Goal: Information Seeking & Learning: Learn about a topic

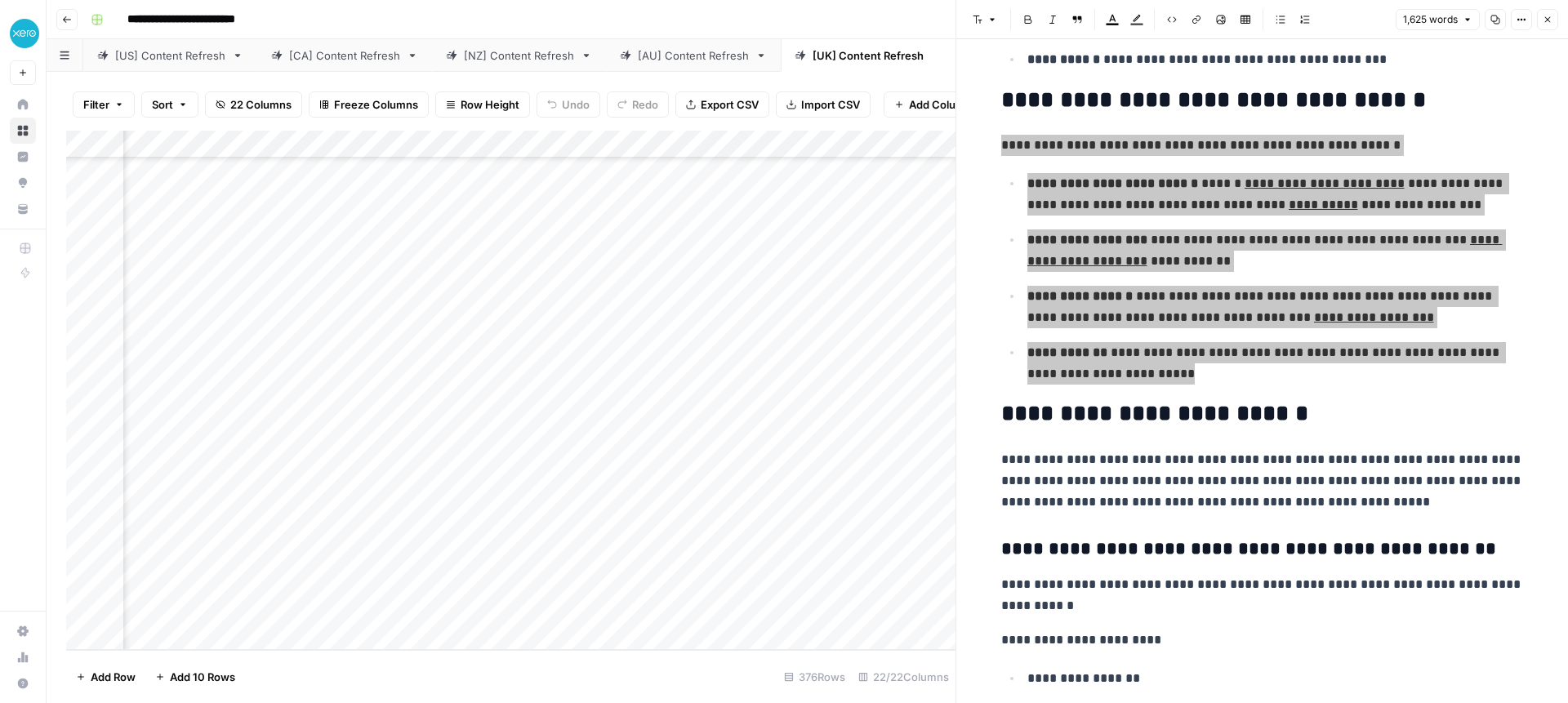
scroll to position [2058, 0]
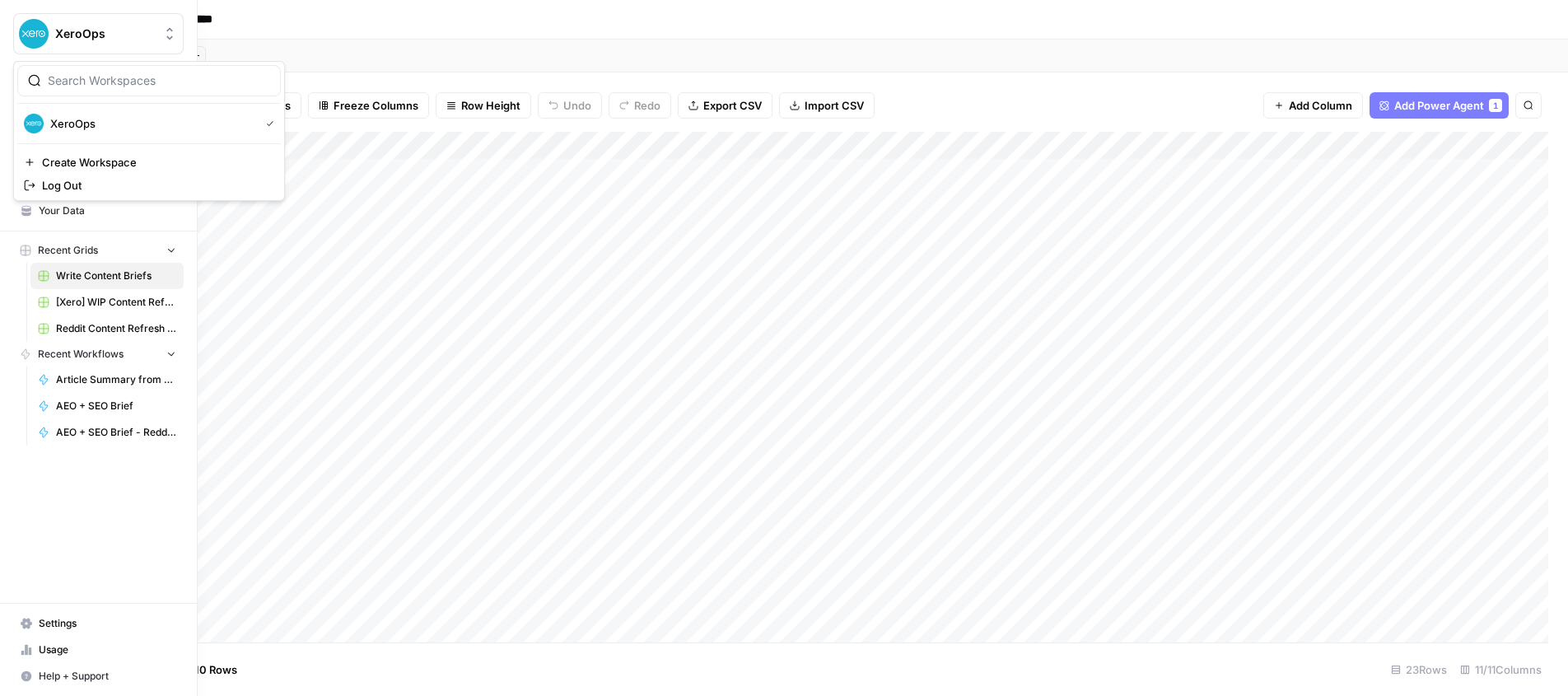
click at [13, 31] on button "XeroOps" at bounding box center [99, 34] width 170 height 41
drag, startPoint x: 45, startPoint y: 32, endPoint x: 43, endPoint y: 53, distance: 21.1
click at [45, 32] on img "Workspace: XeroOps" at bounding box center [33, 33] width 29 height 29
click at [56, 156] on span "Insights" at bounding box center [107, 158] width 137 height 15
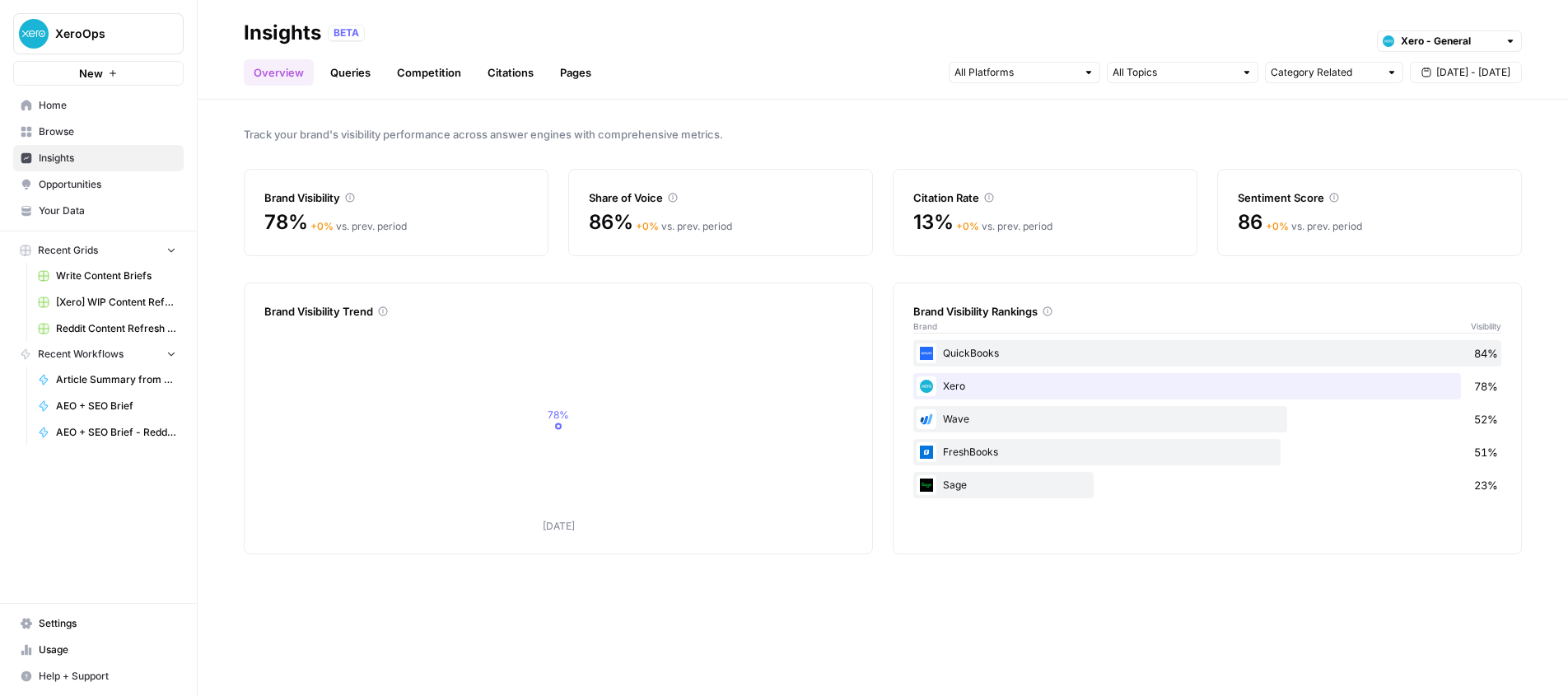
click at [507, 69] on link "Citations" at bounding box center [511, 72] width 66 height 26
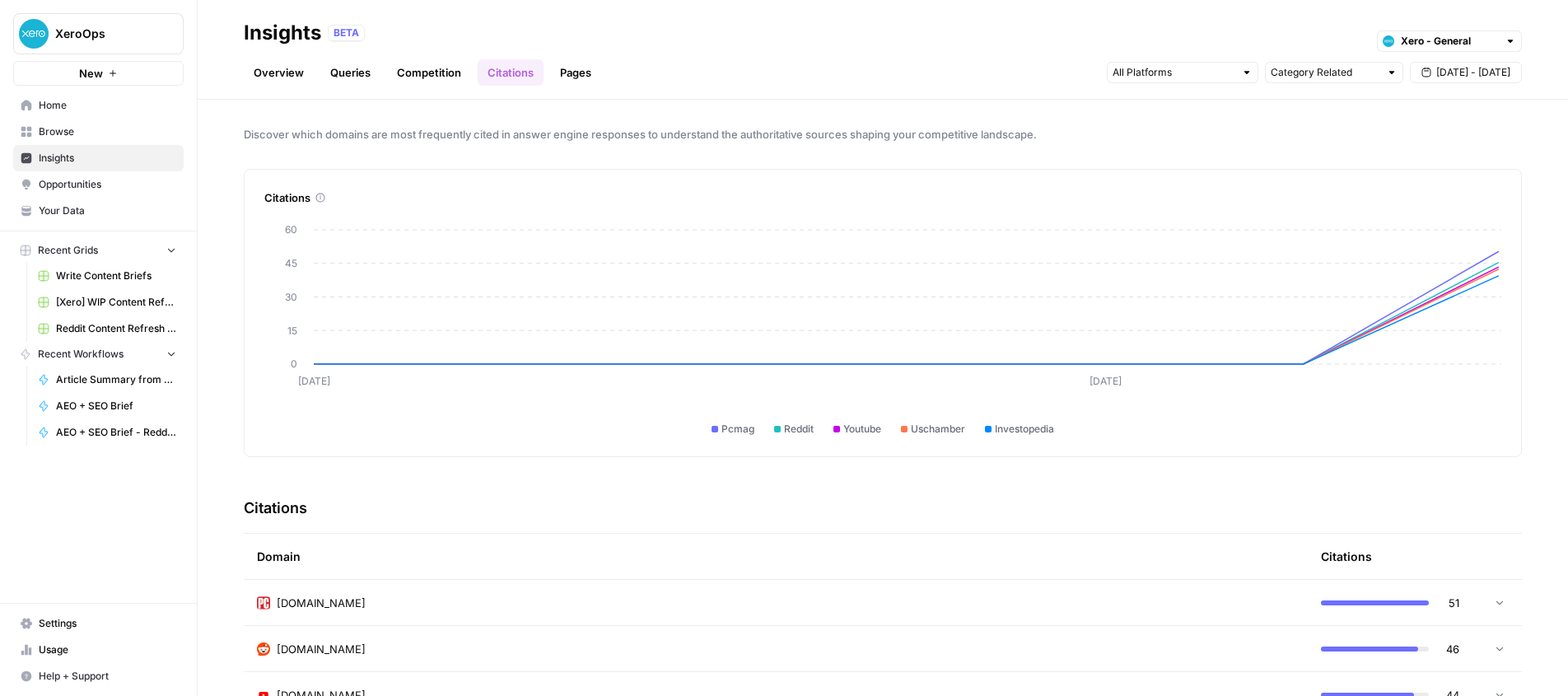
click at [1155, 62] on div at bounding box center [1183, 72] width 152 height 21
click at [1323, 79] on input "text" at bounding box center [1325, 72] width 109 height 17
type input "Category Related"
click at [1129, 120] on div "Discover which domains are most frequently cited in answer engine responses to …" at bounding box center [883, 398] width 1370 height 597
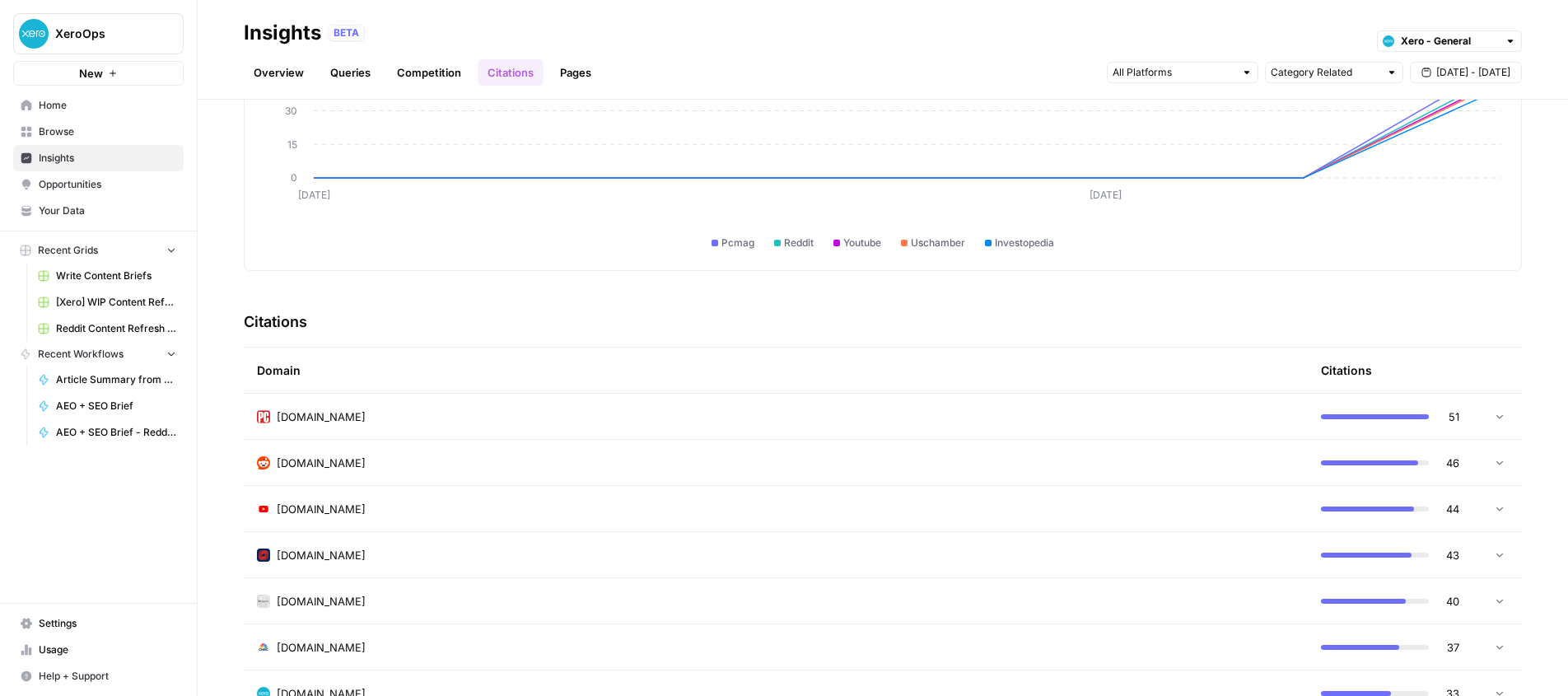
scroll to position [343, 0]
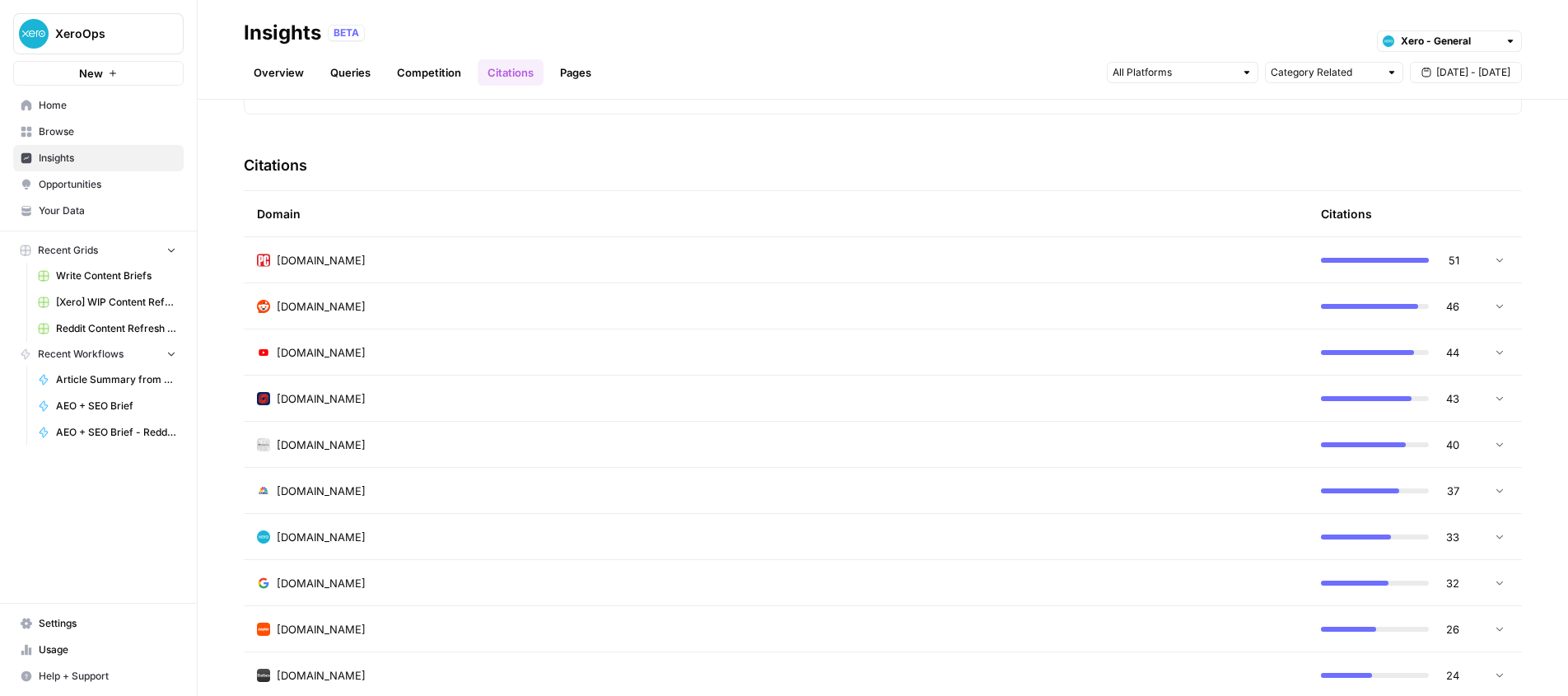
click at [688, 265] on div "pcmag.com" at bounding box center [776, 260] width 1038 height 17
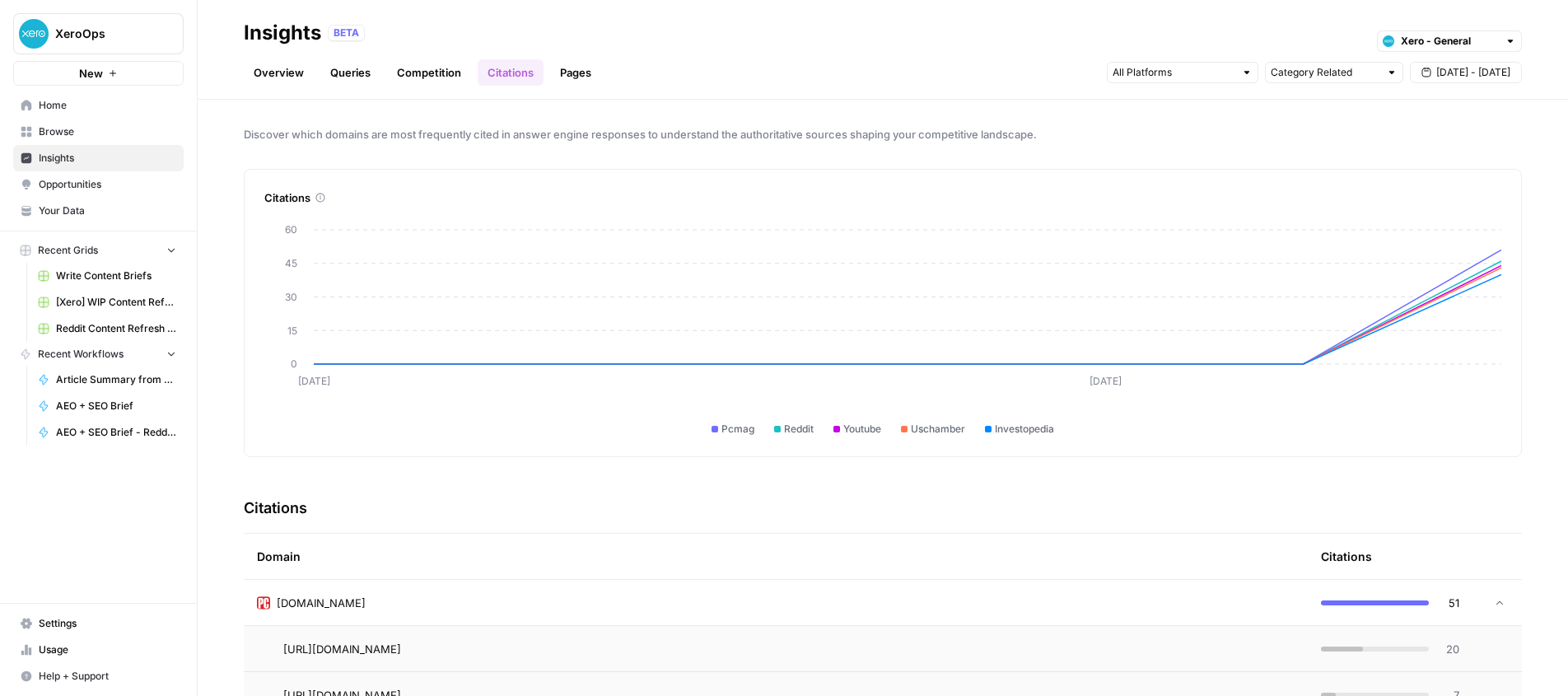
scroll to position [0, 0]
click at [1438, 65] on button "Sep 5 - Sep 11" at bounding box center [1465, 72] width 112 height 21
click at [1341, 174] on div "31" at bounding box center [1341, 173] width 22 height 22
click at [1364, 303] on div "1" at bounding box center [1369, 306] width 22 height 22
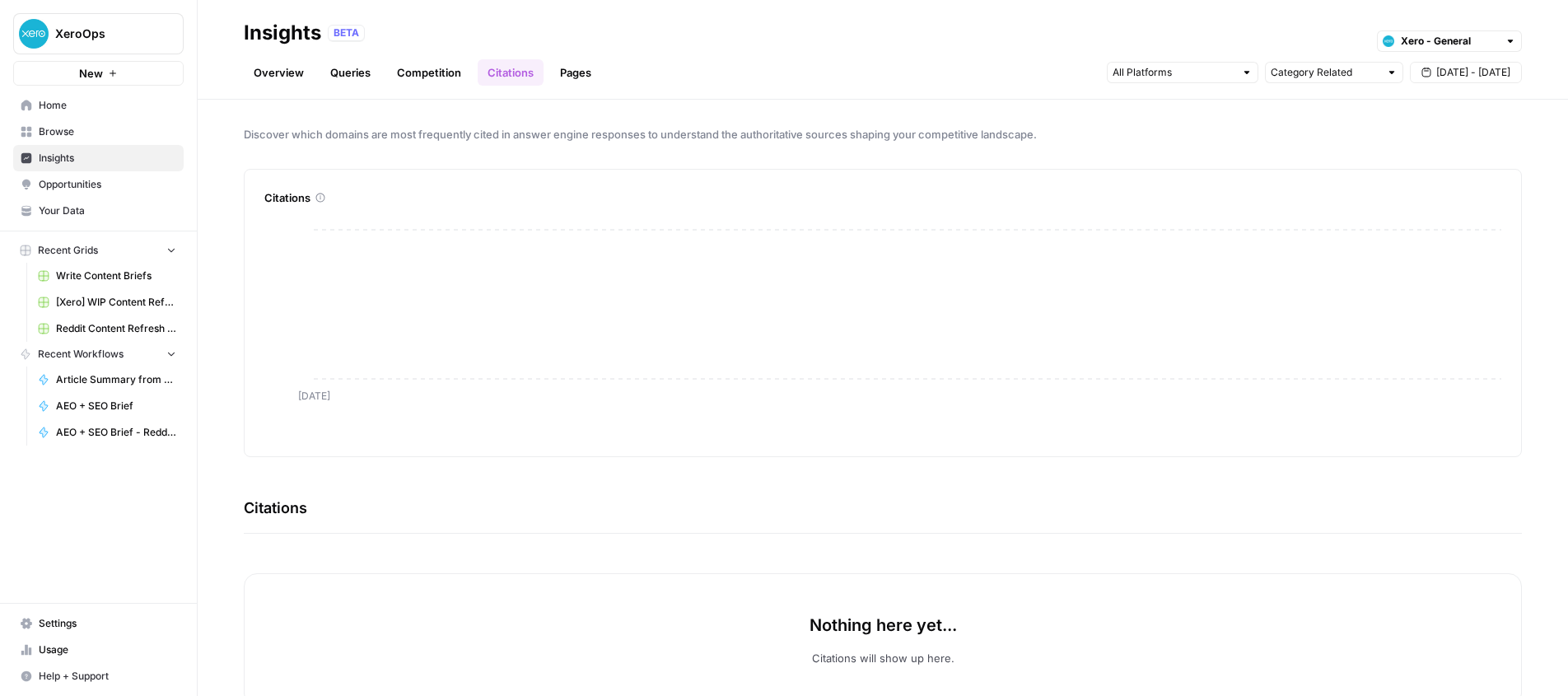
click at [1462, 76] on span "Aug 31 - Sep 1" at bounding box center [1474, 72] width 74 height 15
drag, startPoint x: 1473, startPoint y: 176, endPoint x: 1469, endPoint y: 249, distance: 73.1
click at [1473, 176] on div "1" at bounding box center [1475, 173] width 22 height 22
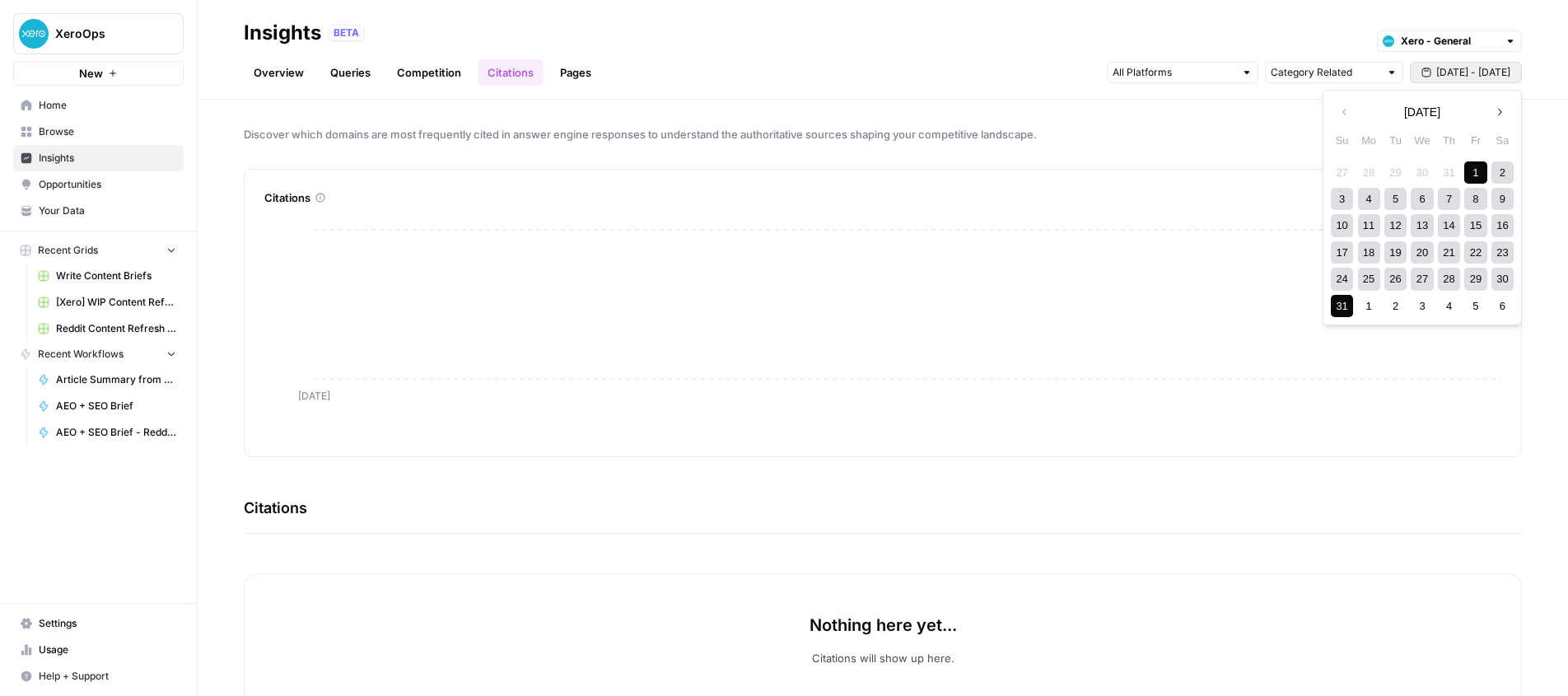
click at [1345, 303] on div "31" at bounding box center [1341, 306] width 22 height 22
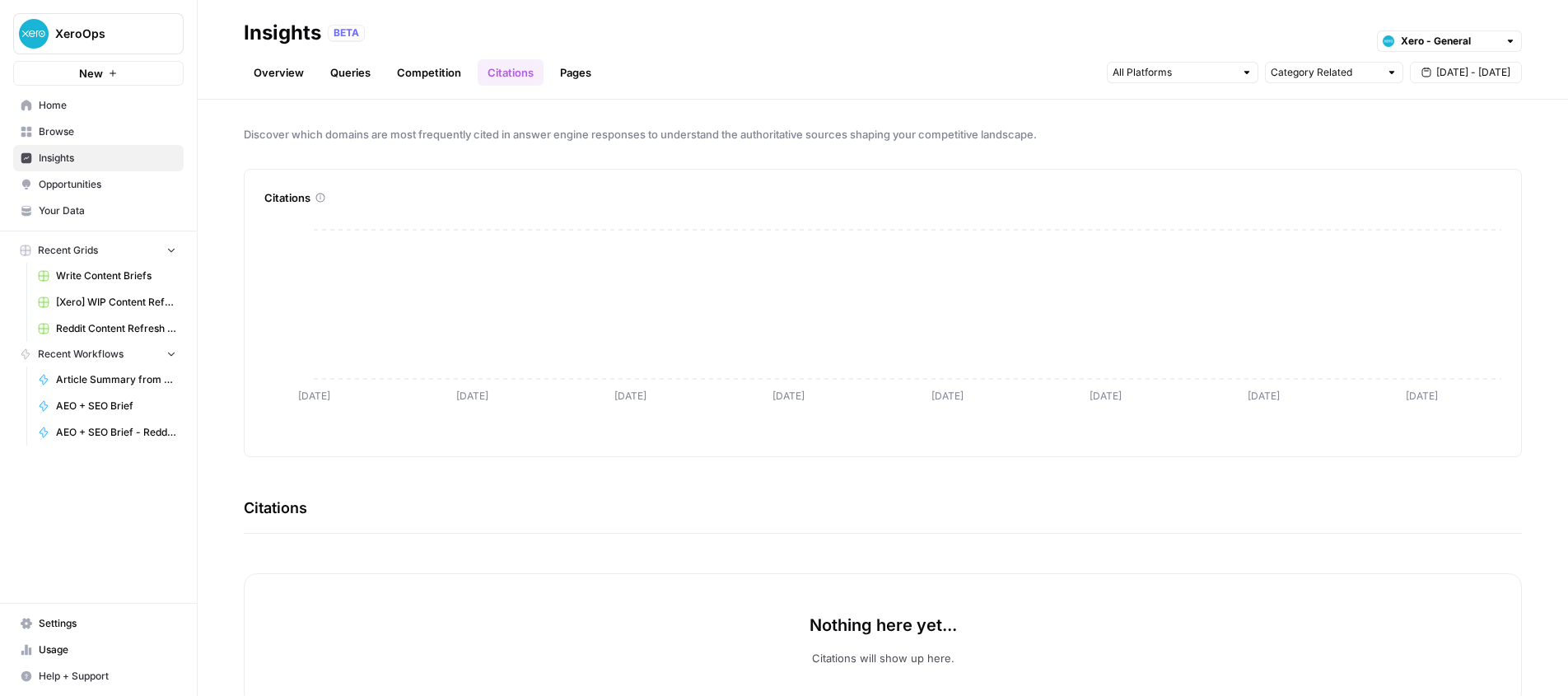
click at [1440, 77] on span "Aug 1 - Aug 31" at bounding box center [1474, 72] width 74 height 15
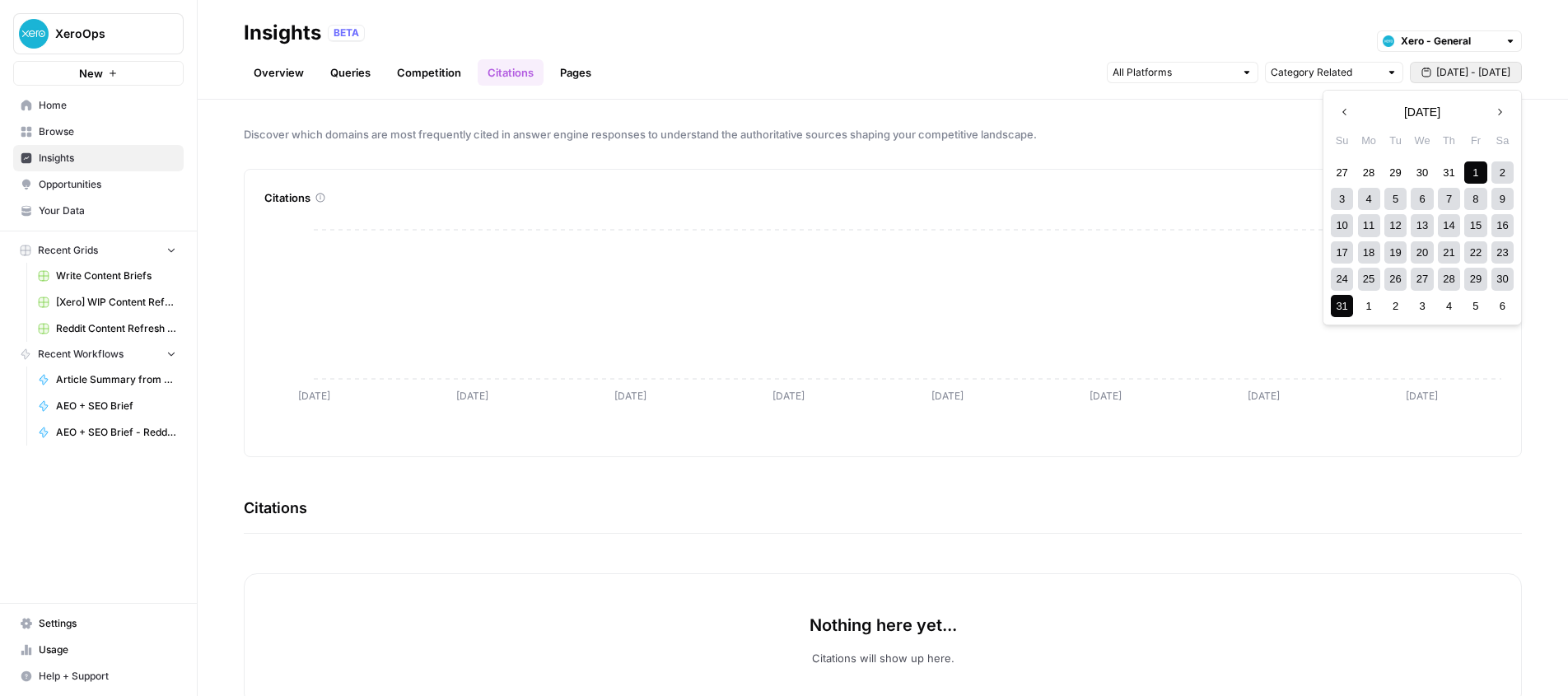
click at [1501, 108] on icon "button" at bounding box center [1500, 112] width 12 height 12
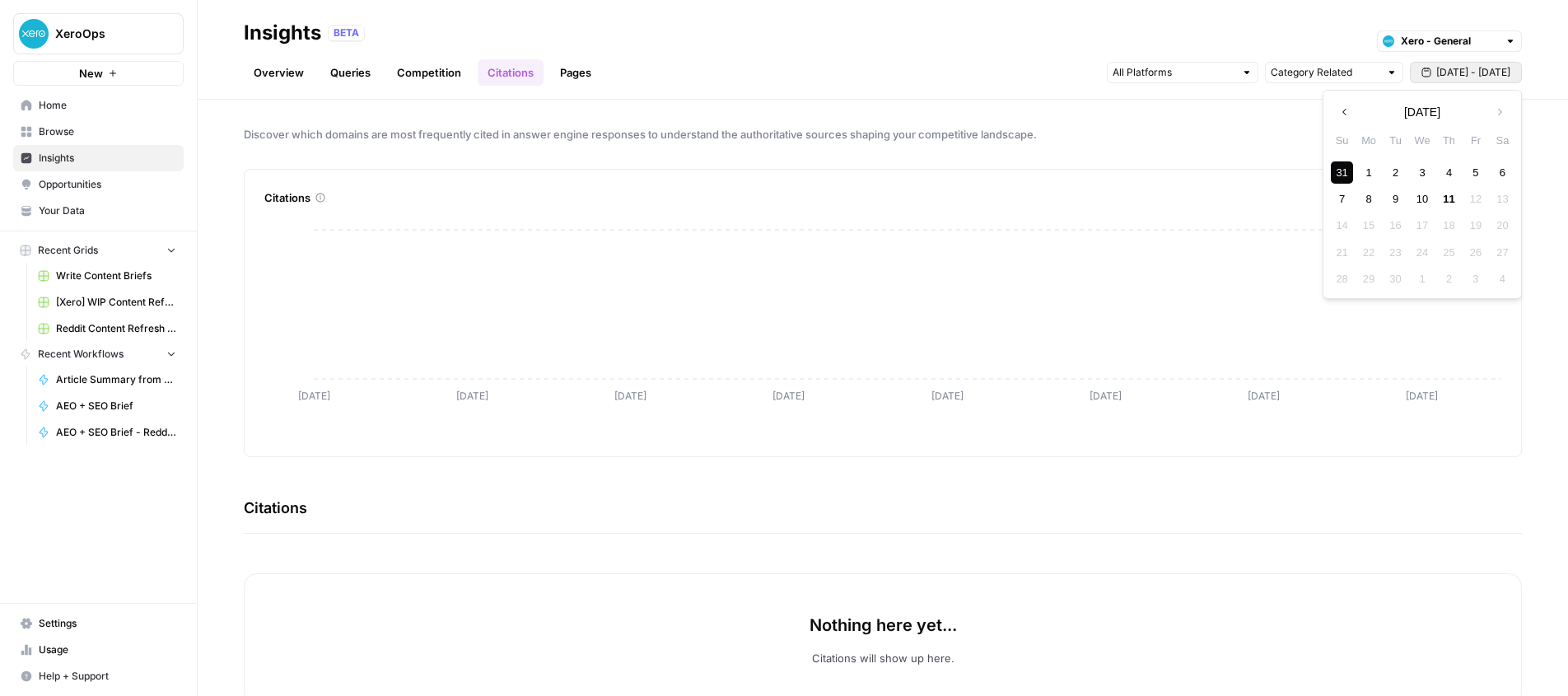
click at [1367, 165] on div "1" at bounding box center [1369, 173] width 22 height 22
click at [1452, 198] on div "11" at bounding box center [1449, 199] width 22 height 22
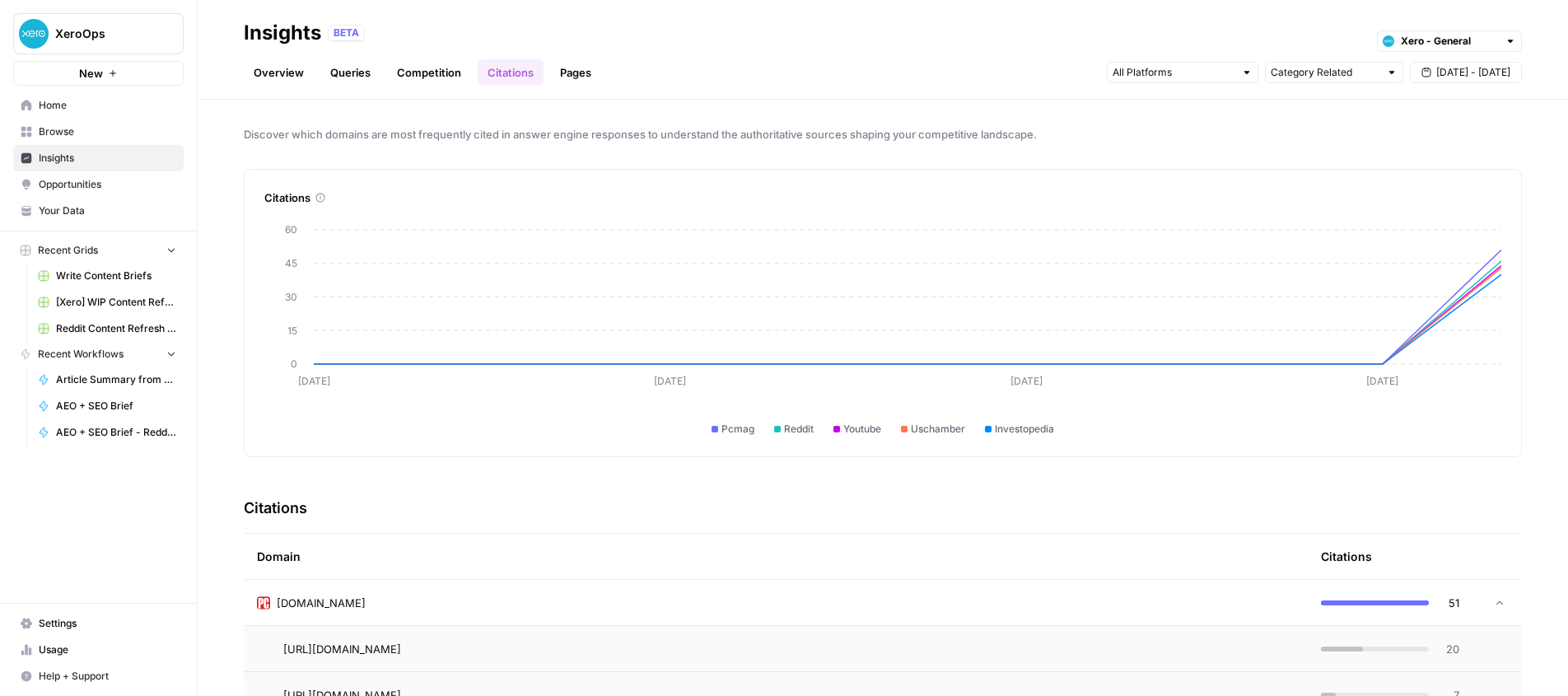
click at [265, 78] on link "Overview" at bounding box center [278, 72] width 70 height 26
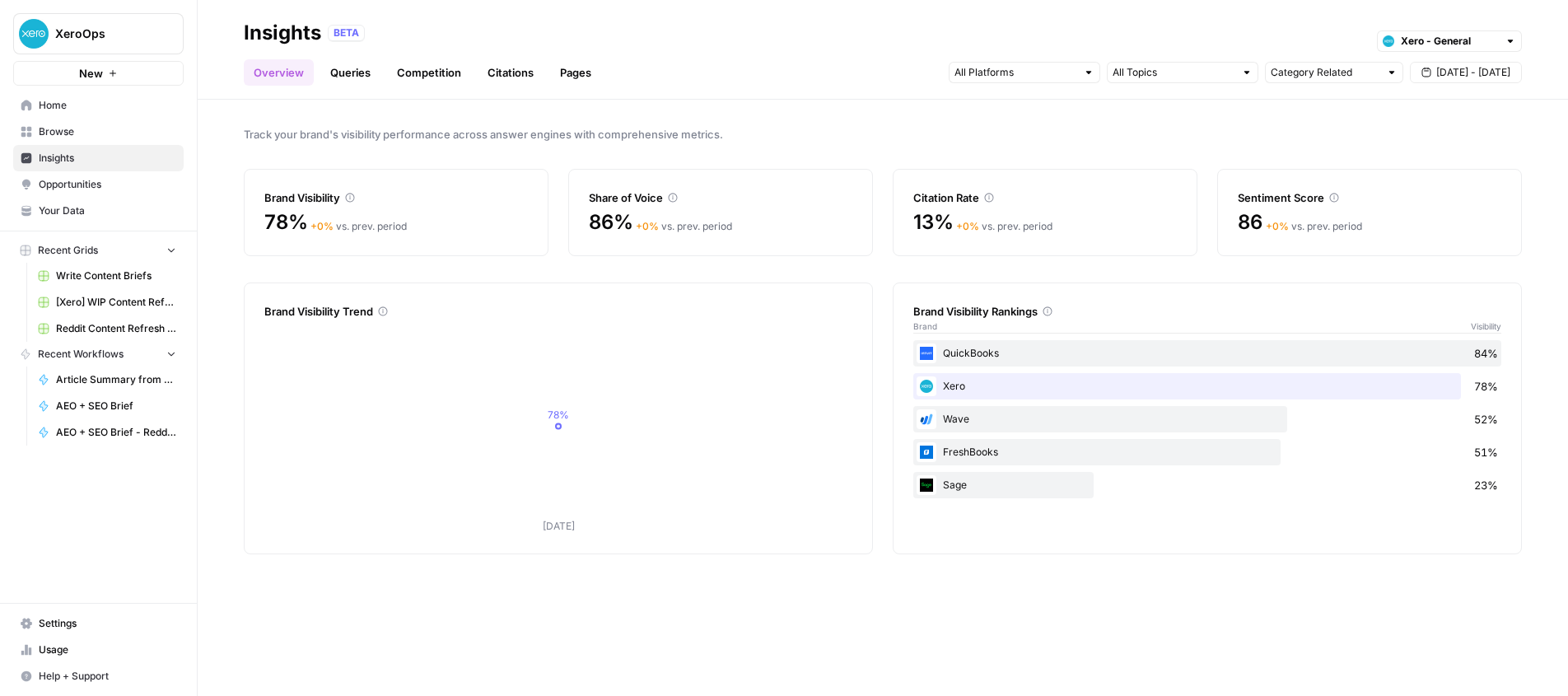
click at [1031, 195] on div "Citation Rate" at bounding box center [1045, 198] width 264 height 17
click at [990, 197] on icon at bounding box center [989, 198] width 10 height 10
click at [343, 69] on link "Queries" at bounding box center [350, 72] width 60 height 26
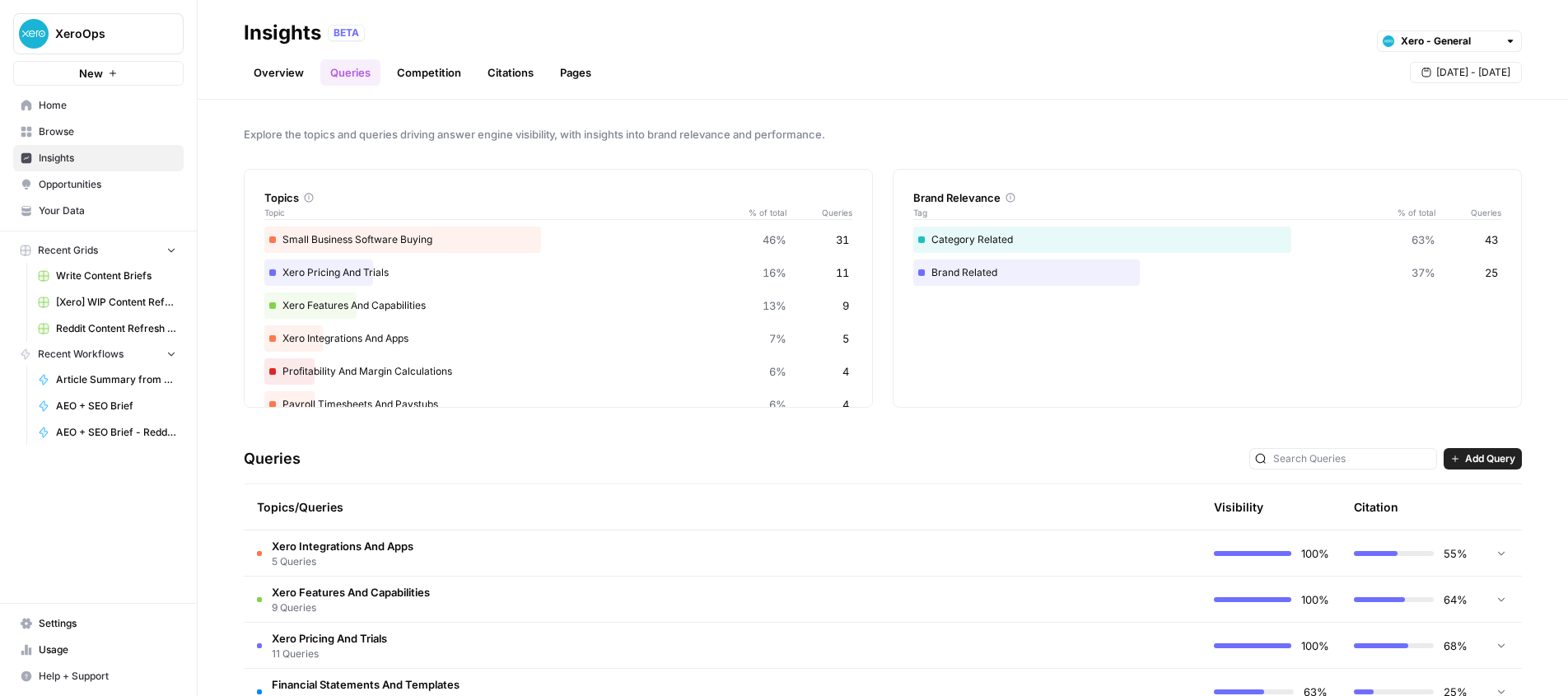
click at [409, 235] on div "Small Business Software Buying 46% 31" at bounding box center [559, 239] width 588 height 26
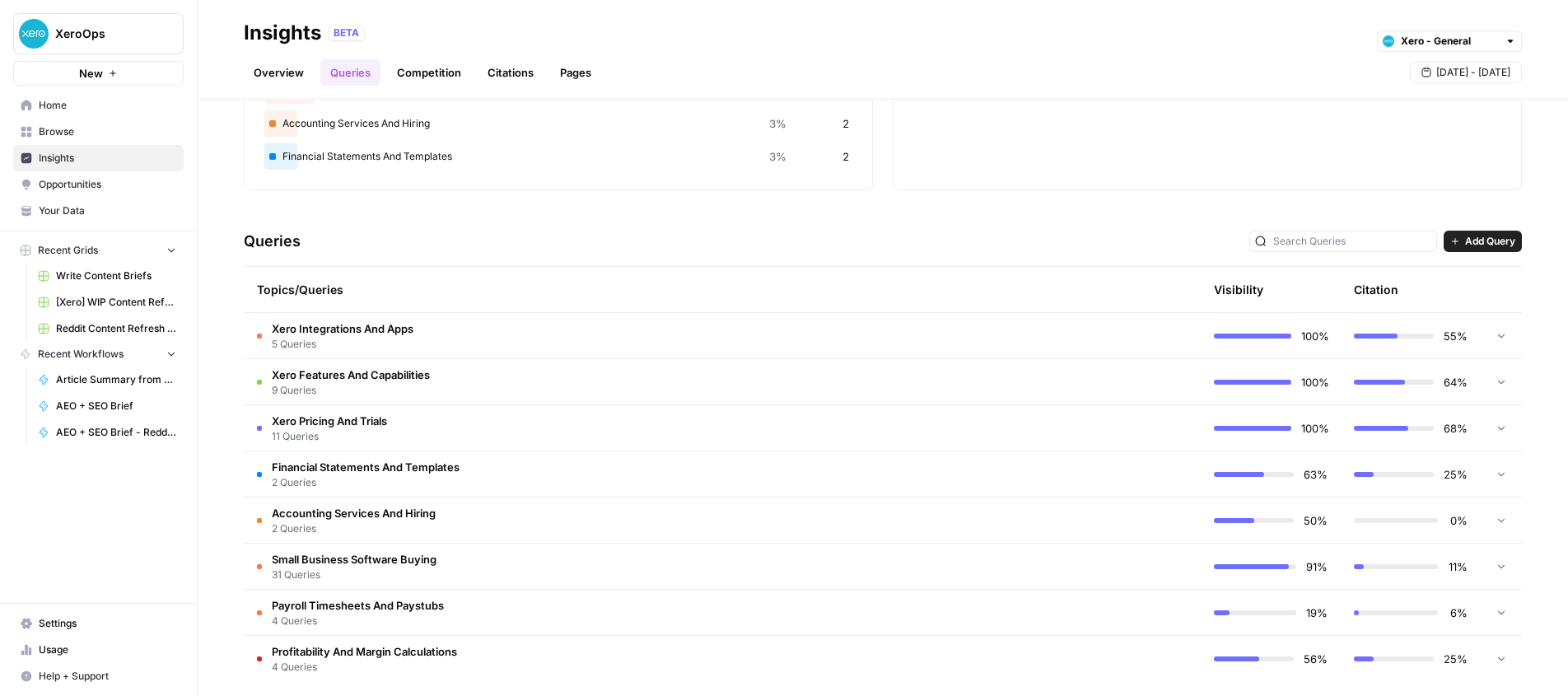
scroll to position [230, 0]
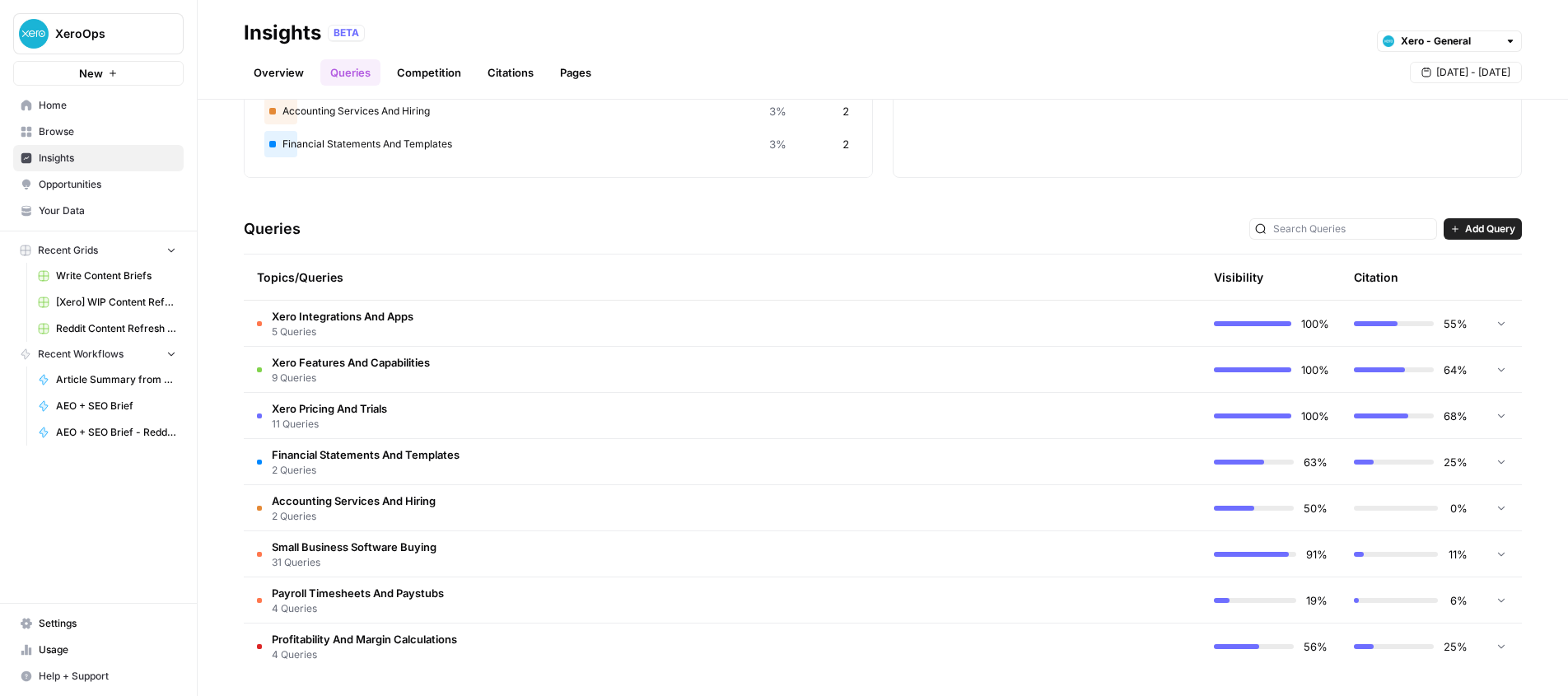
click at [499, 315] on td "Xero Integrations And Apps 5 Queries" at bounding box center [652, 324] width 817 height 46
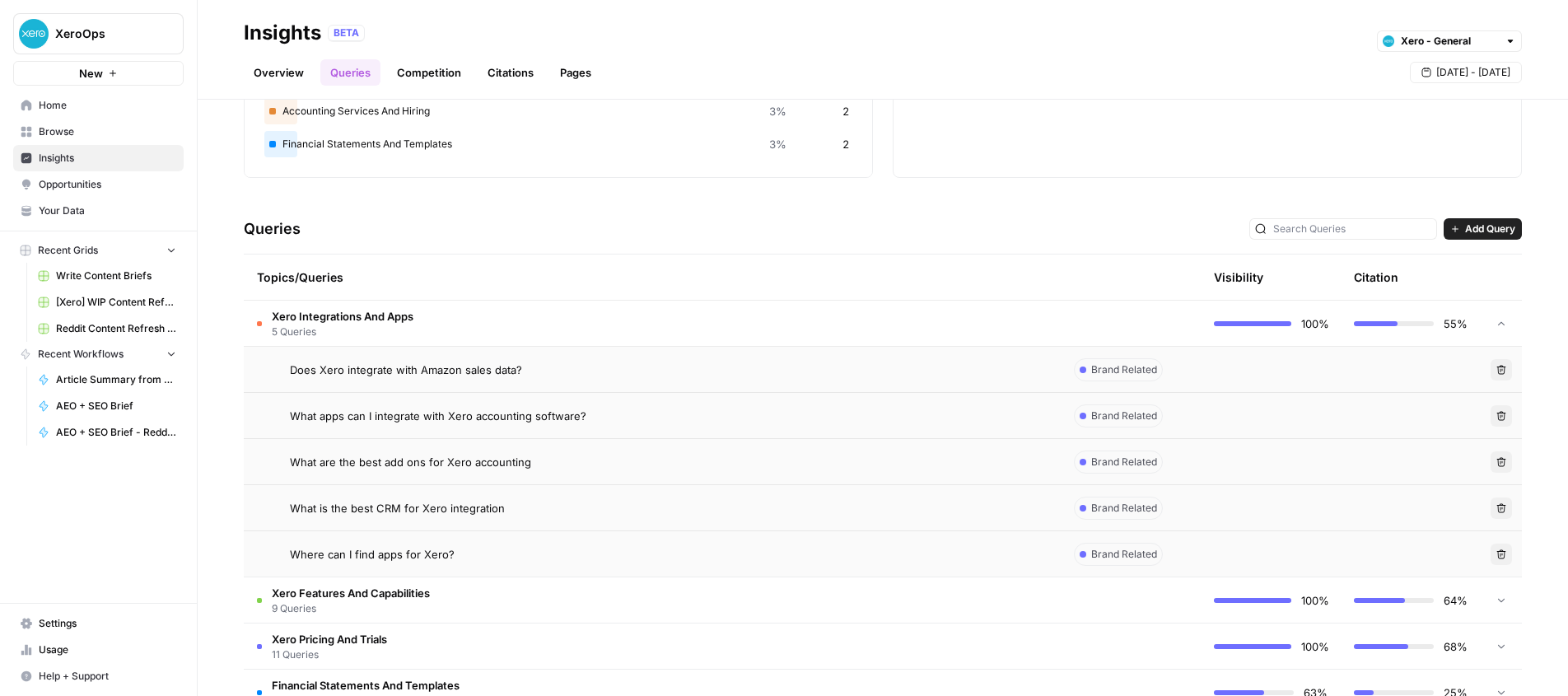
click at [479, 314] on td "Xero Integrations And Apps 5 Queries" at bounding box center [652, 324] width 817 height 46
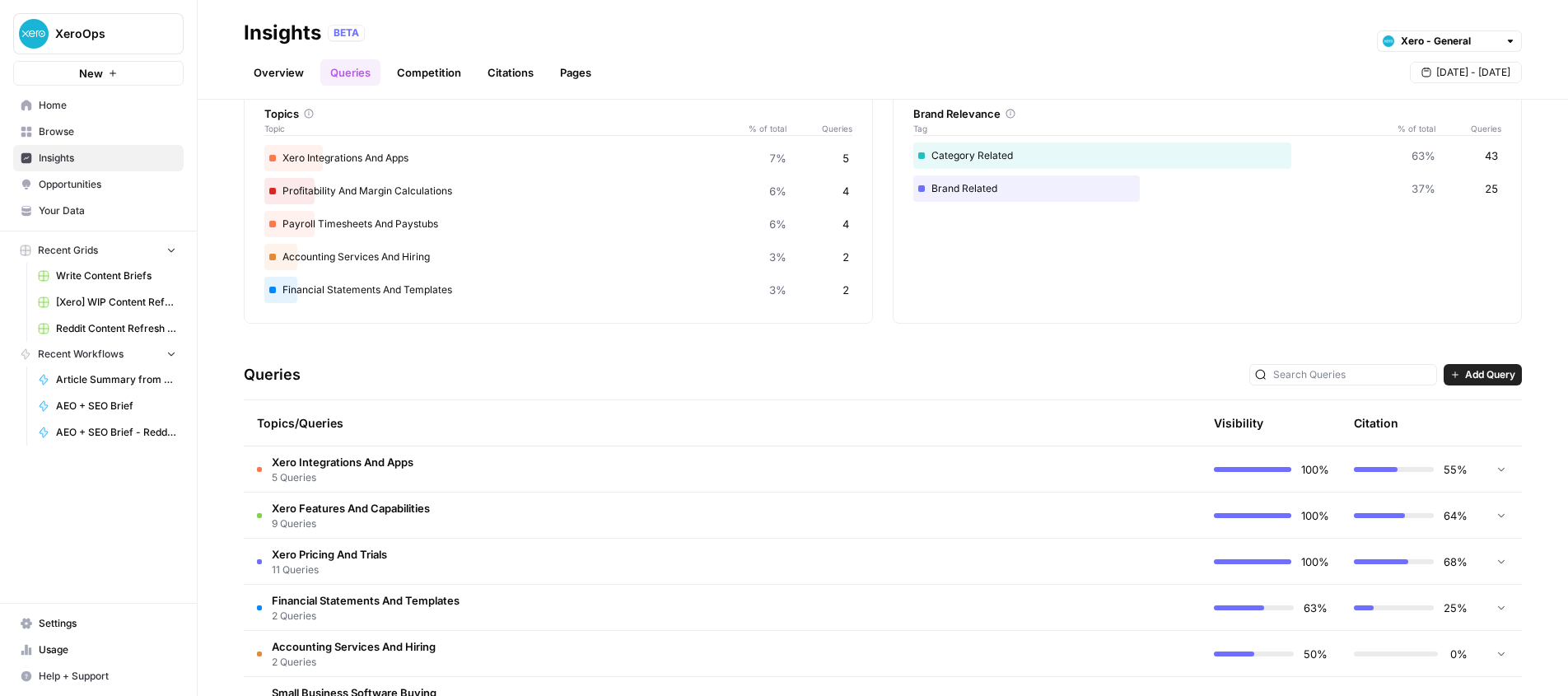
scroll to position [0, 0]
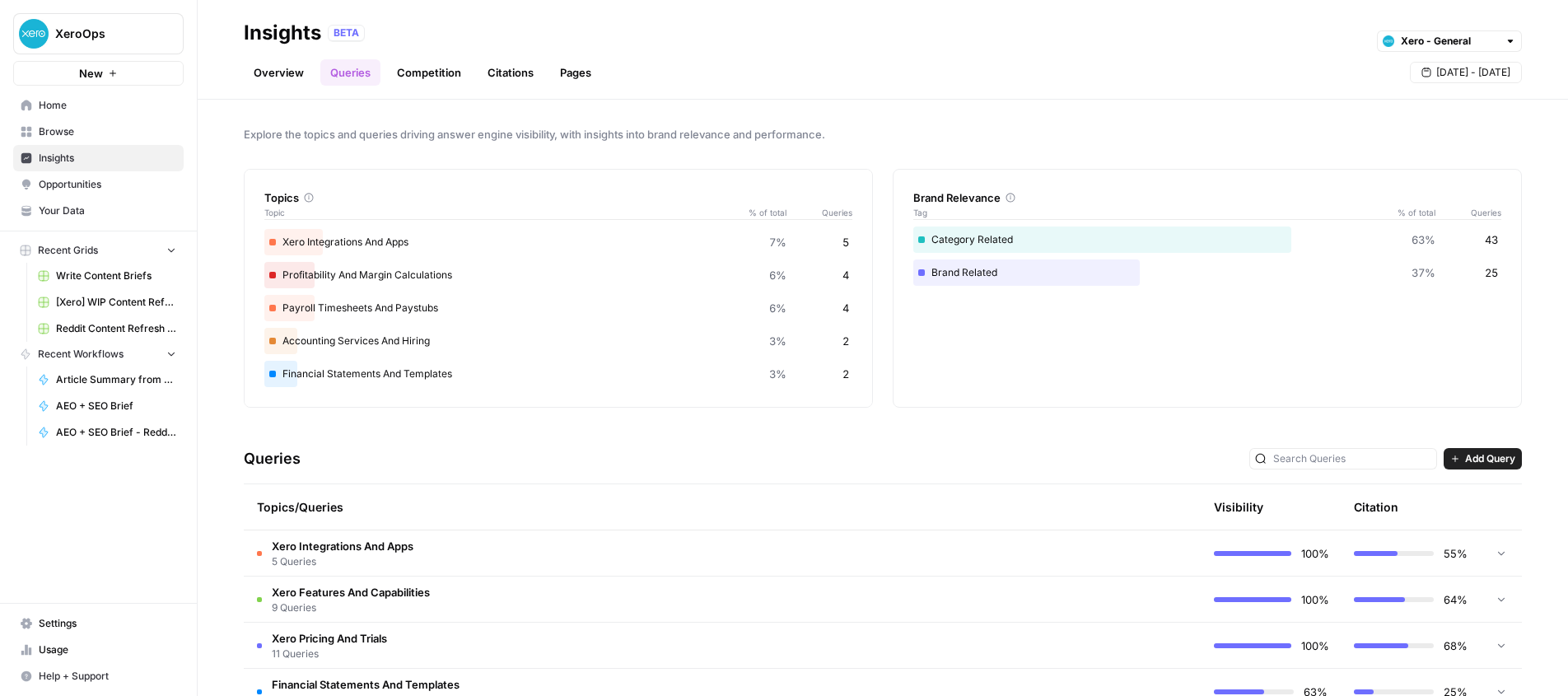
click at [446, 69] on link "Competition" at bounding box center [429, 72] width 84 height 26
